Goal: Task Accomplishment & Management: Use online tool/utility

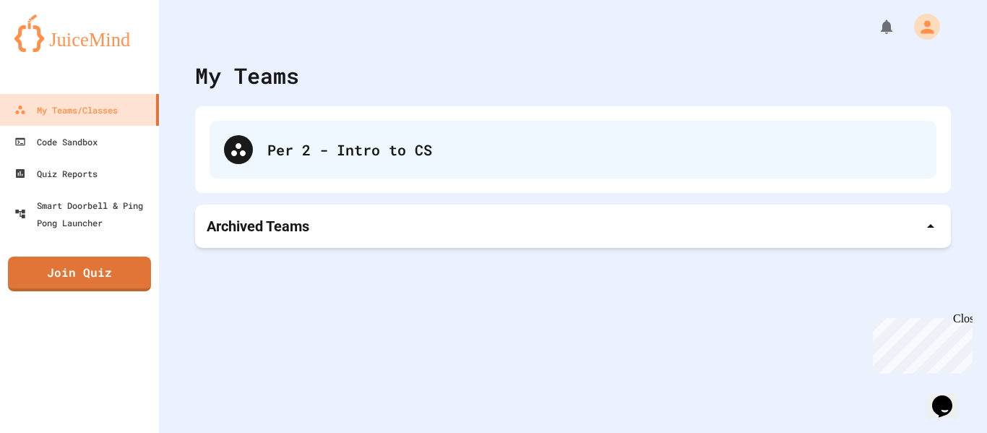
click at [384, 149] on div "Per 2 - Intro to CS" at bounding box center [594, 150] width 654 height 22
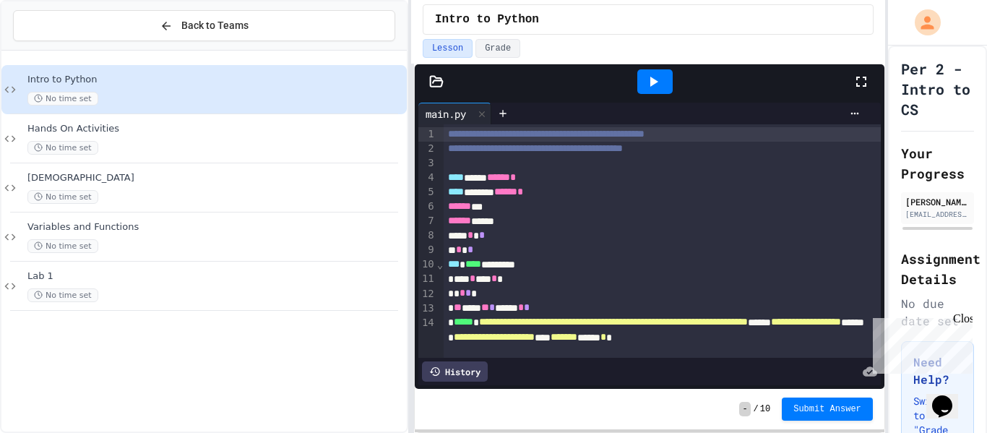
click at [874, 84] on div at bounding box center [868, 81] width 32 height 39
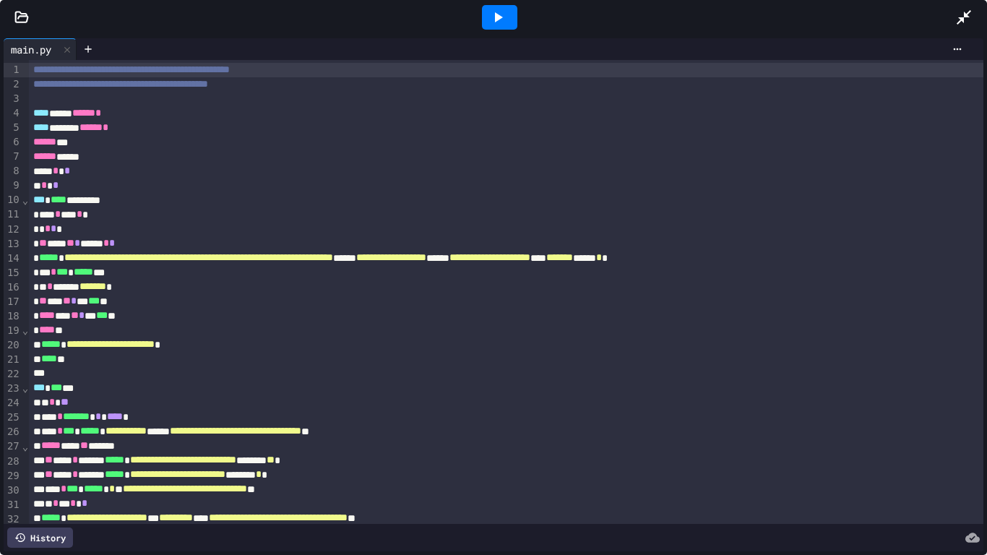
click at [486, 21] on div at bounding box center [499, 17] width 35 height 25
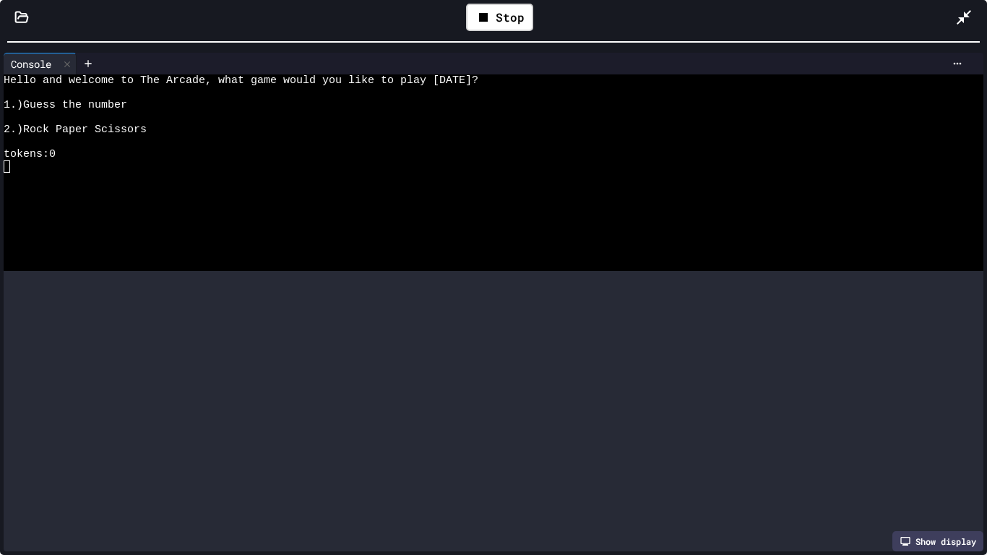
click at [576, 0] on div "**********" at bounding box center [493, 277] width 987 height 555
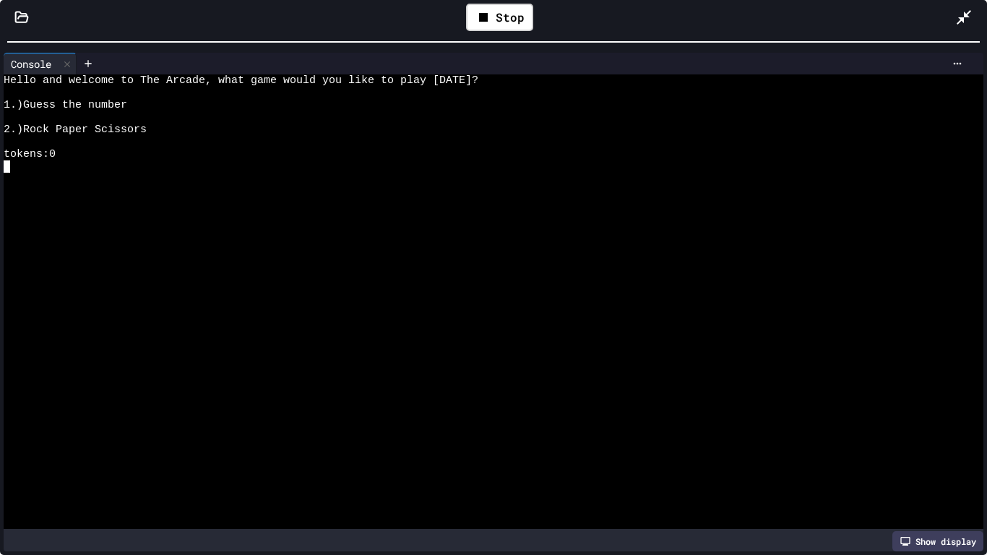
click at [382, 254] on div at bounding box center [488, 252] width 968 height 12
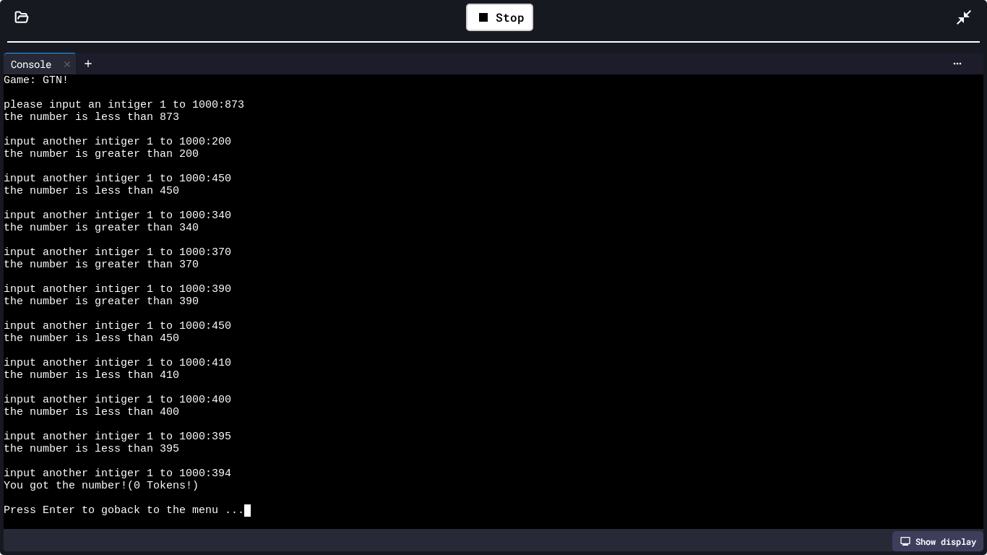
click at [382, 254] on div "input another intiger 1 to 1000:370" at bounding box center [488, 252] width 968 height 12
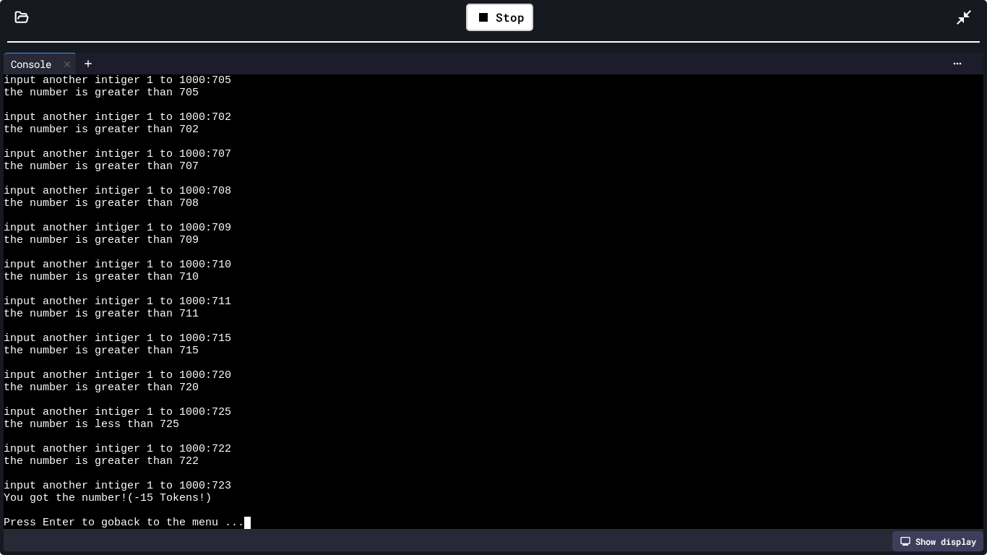
scroll to position [552, 0]
